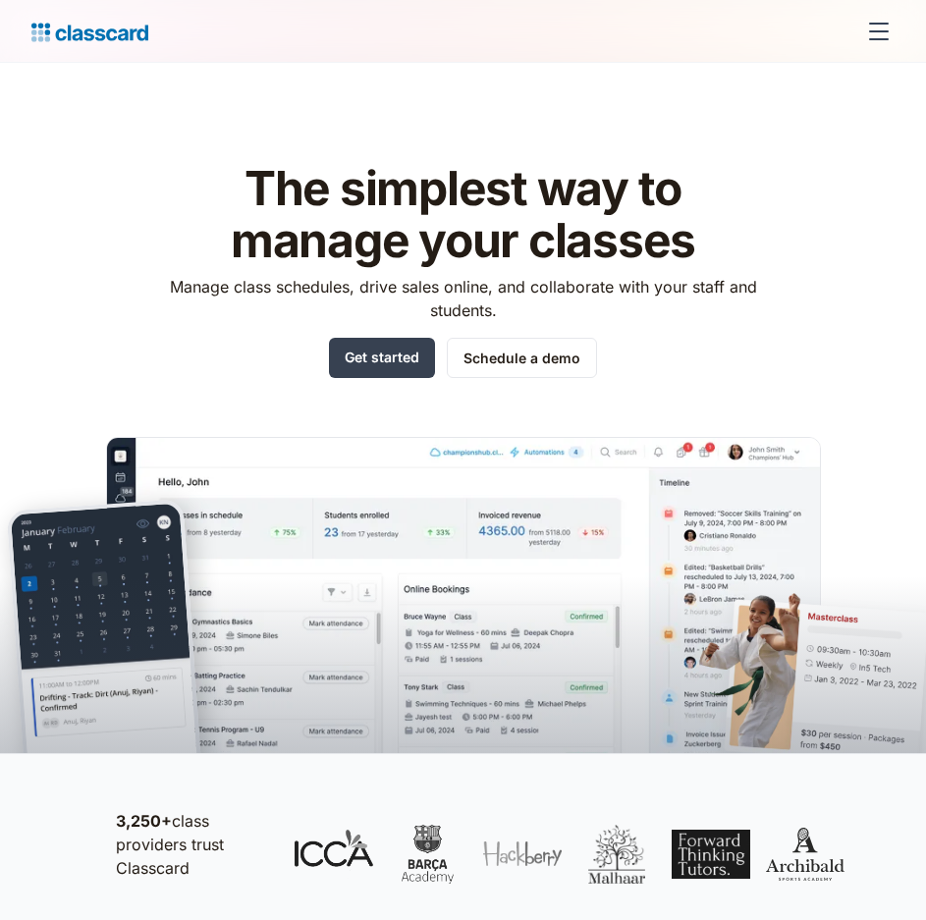
click at [878, 26] on div "menu" at bounding box center [878, 31] width 47 height 47
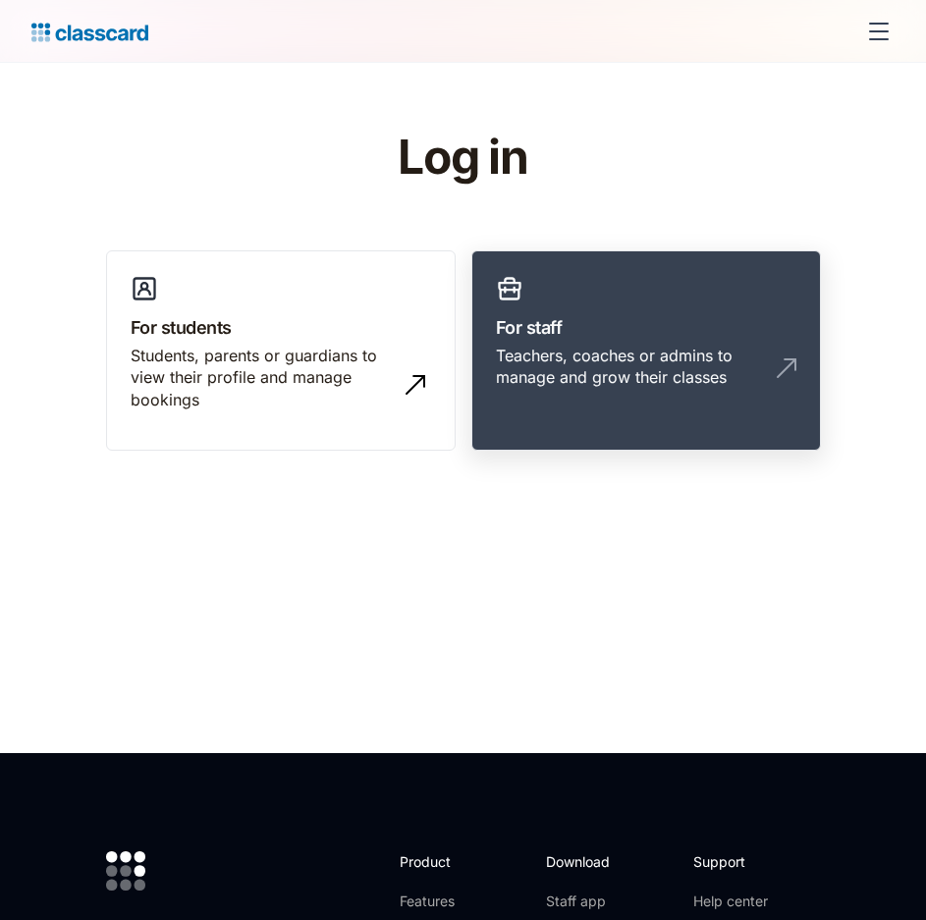
click at [681, 355] on div "Teachers, coaches or admins to manage and grow their classes" at bounding box center [626, 367] width 261 height 44
